Goal: Check status: Check status

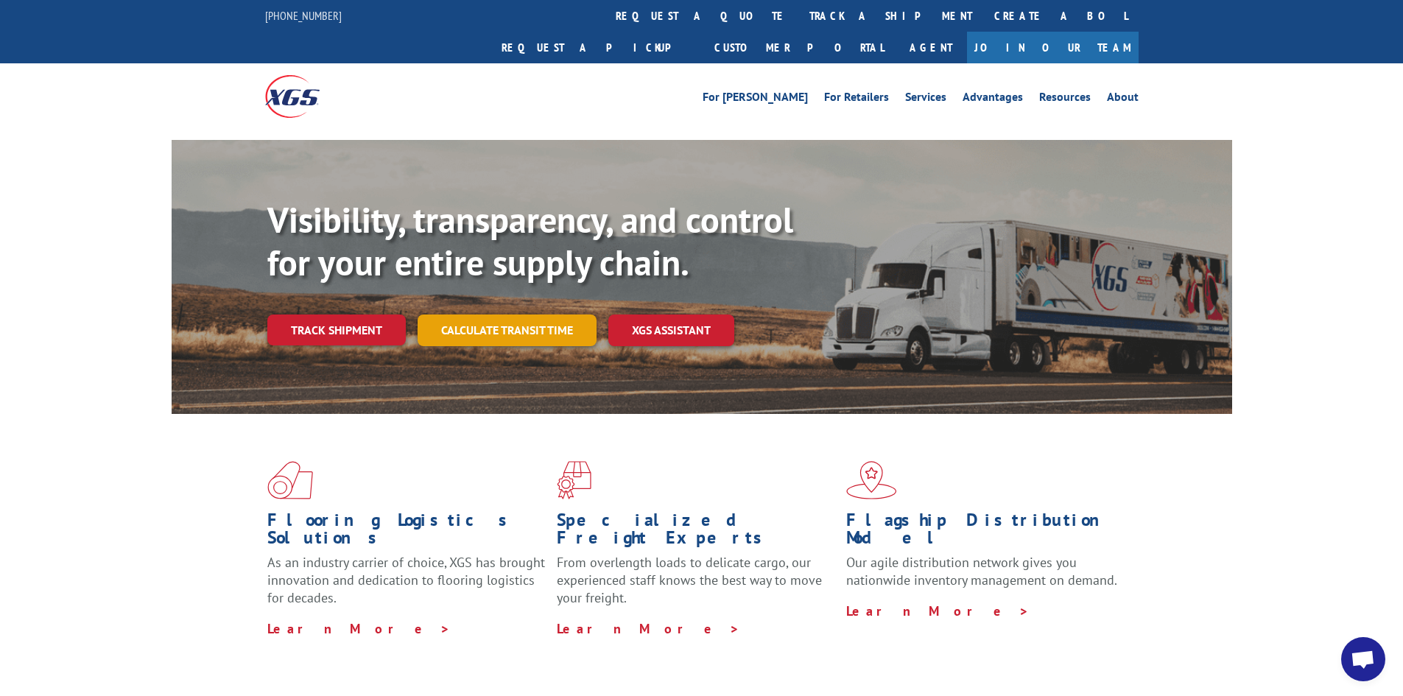
click at [490, 314] on link "Calculate transit time" at bounding box center [507, 330] width 179 height 32
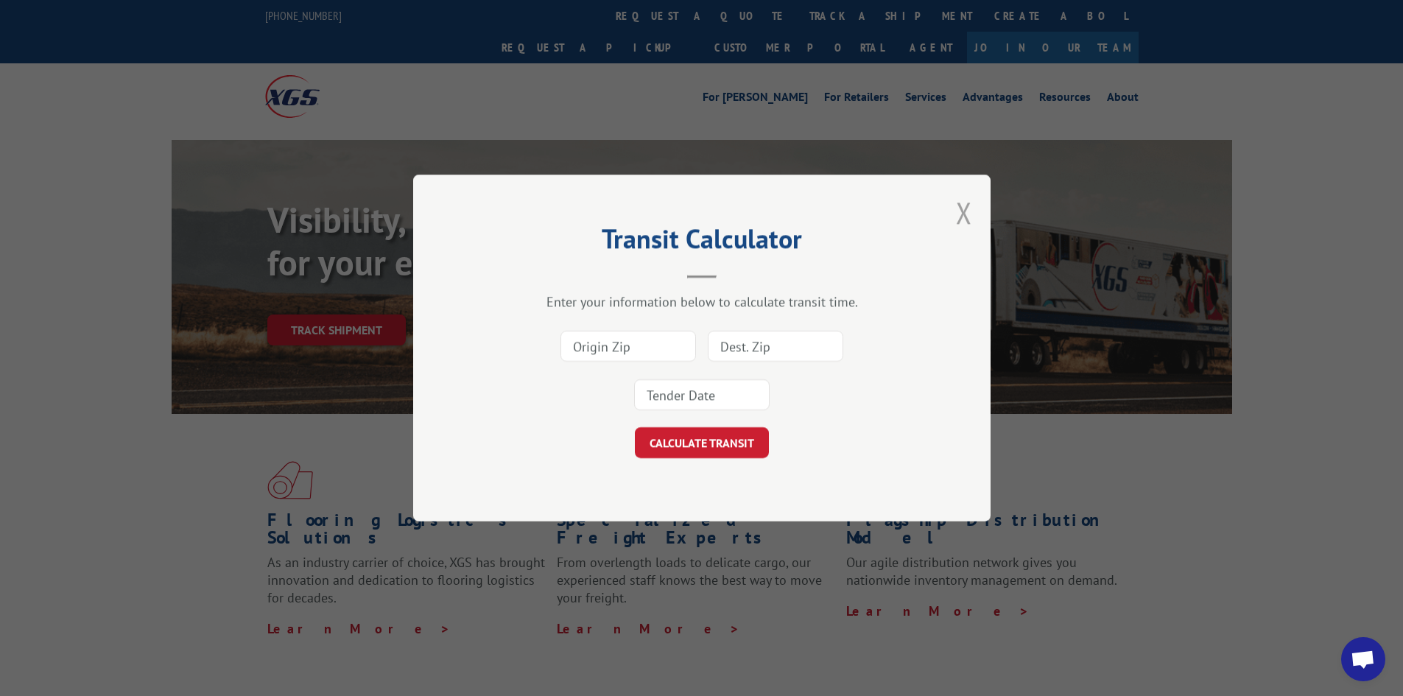
click at [968, 213] on button "Close modal" at bounding box center [964, 212] width 16 height 39
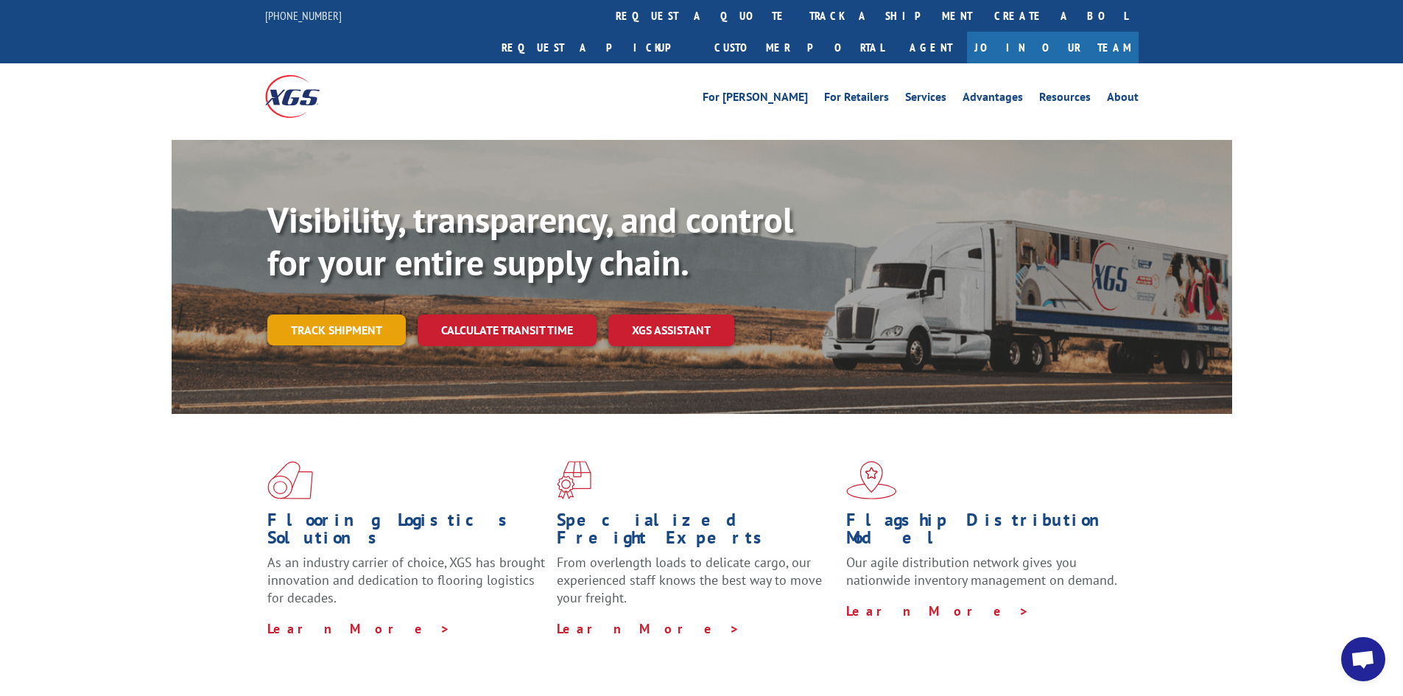
click at [336, 314] on link "Track shipment" at bounding box center [336, 329] width 138 height 31
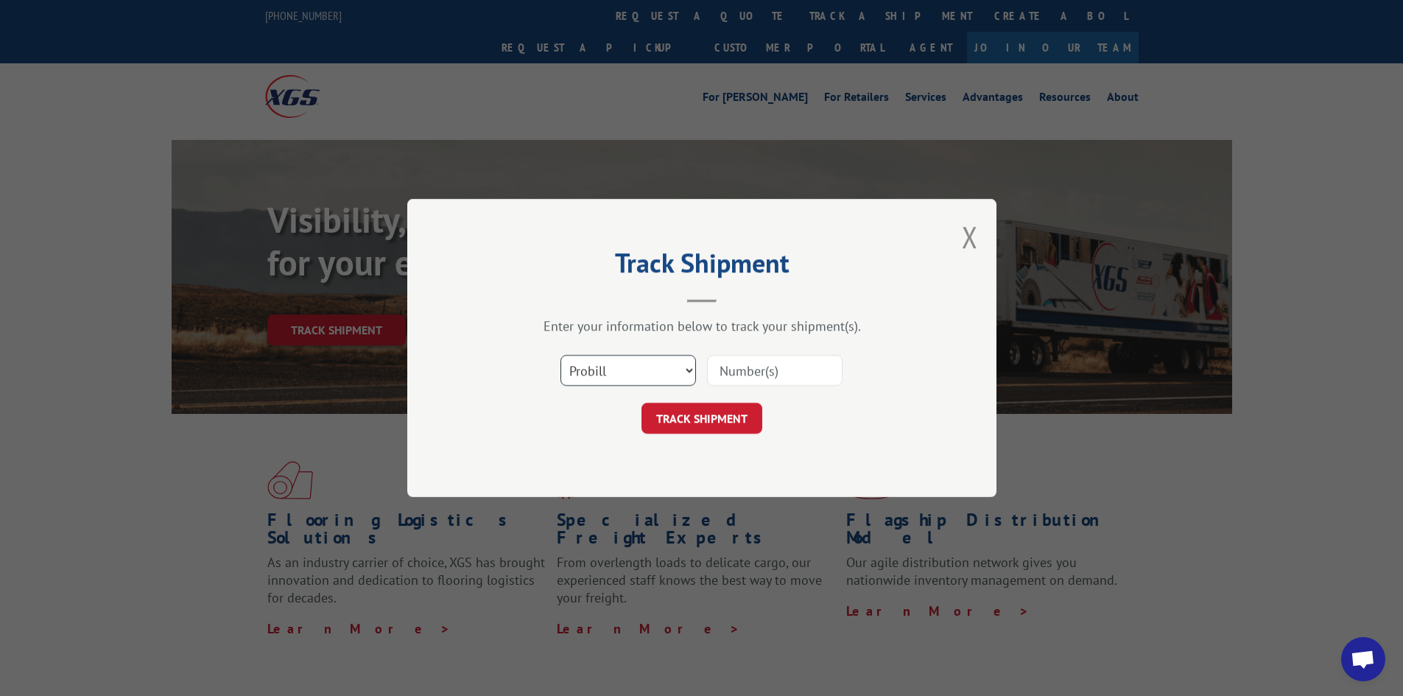
click at [587, 360] on select "Select category... Probill BOL PO" at bounding box center [628, 370] width 136 height 31
select select "po"
click at [560, 355] on select "Select category... Probill BOL PO" at bounding box center [628, 370] width 136 height 31
click at [764, 400] on form "Select category... Probill BOL PO TRACK SHIPMENT" at bounding box center [702, 390] width 442 height 88
click at [764, 382] on input at bounding box center [775, 370] width 136 height 31
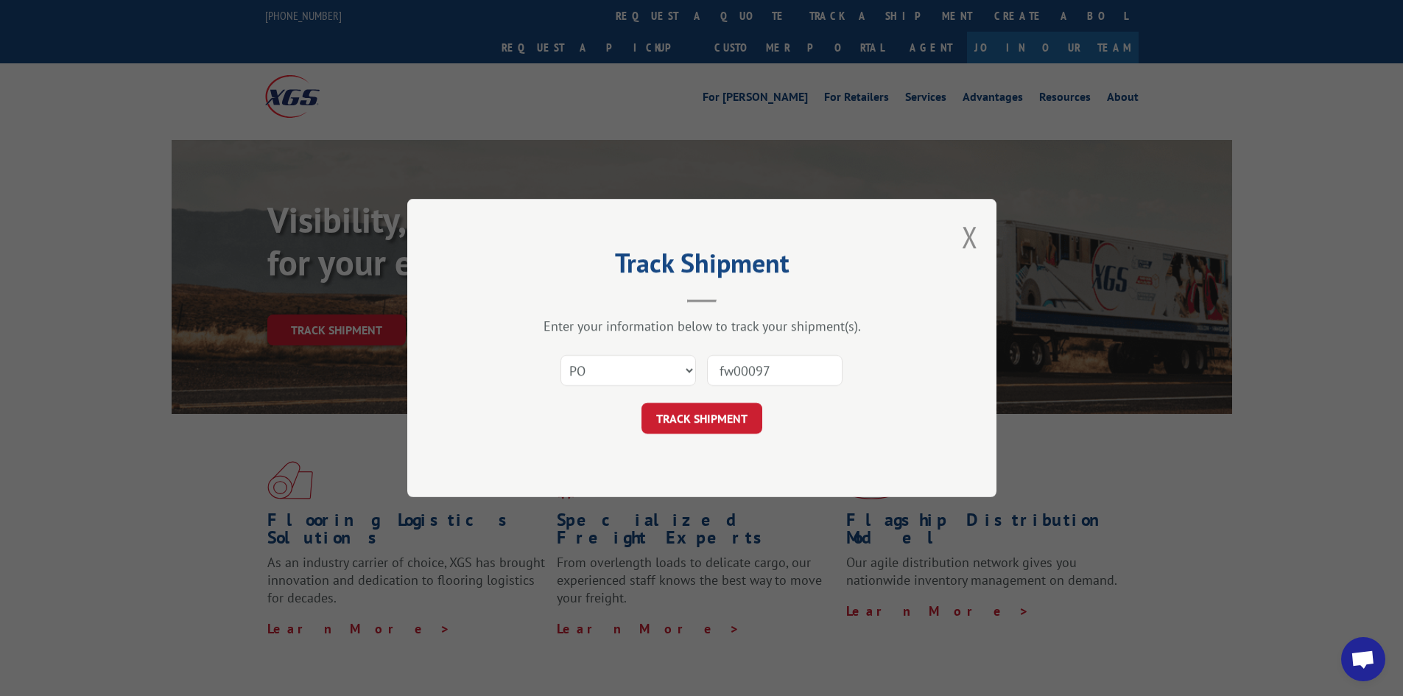
type input "fw000975"
click button "TRACK SHIPMENT" at bounding box center [701, 418] width 121 height 31
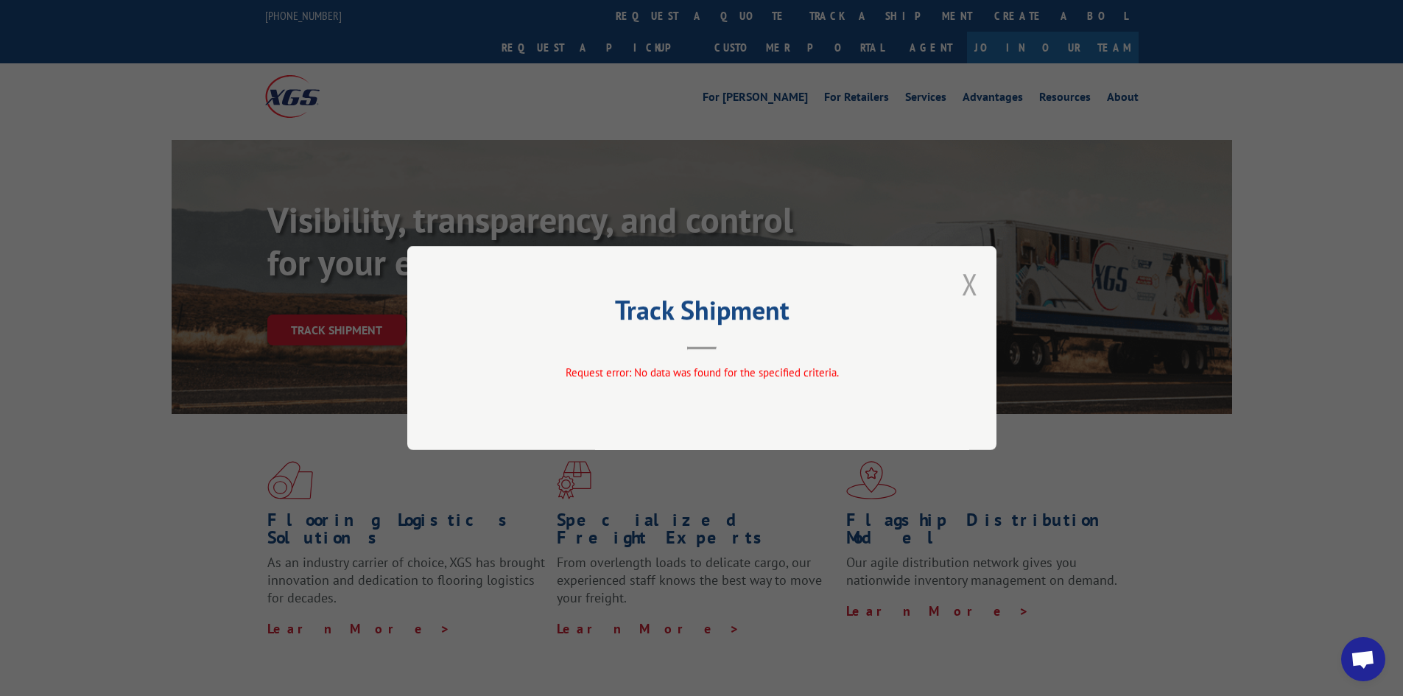
click at [965, 290] on button "Close modal" at bounding box center [970, 283] width 16 height 39
